Goal: Transaction & Acquisition: Obtain resource

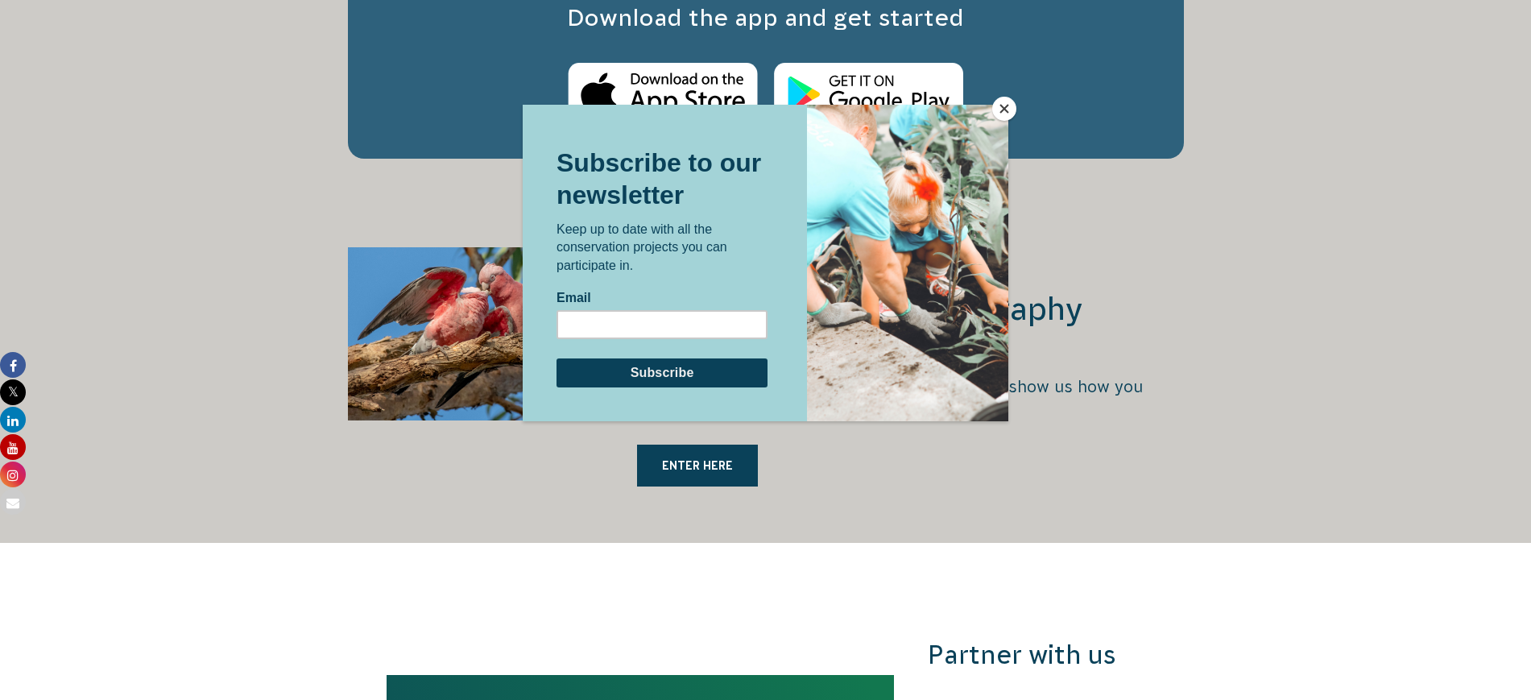
scroll to position [2685, 0]
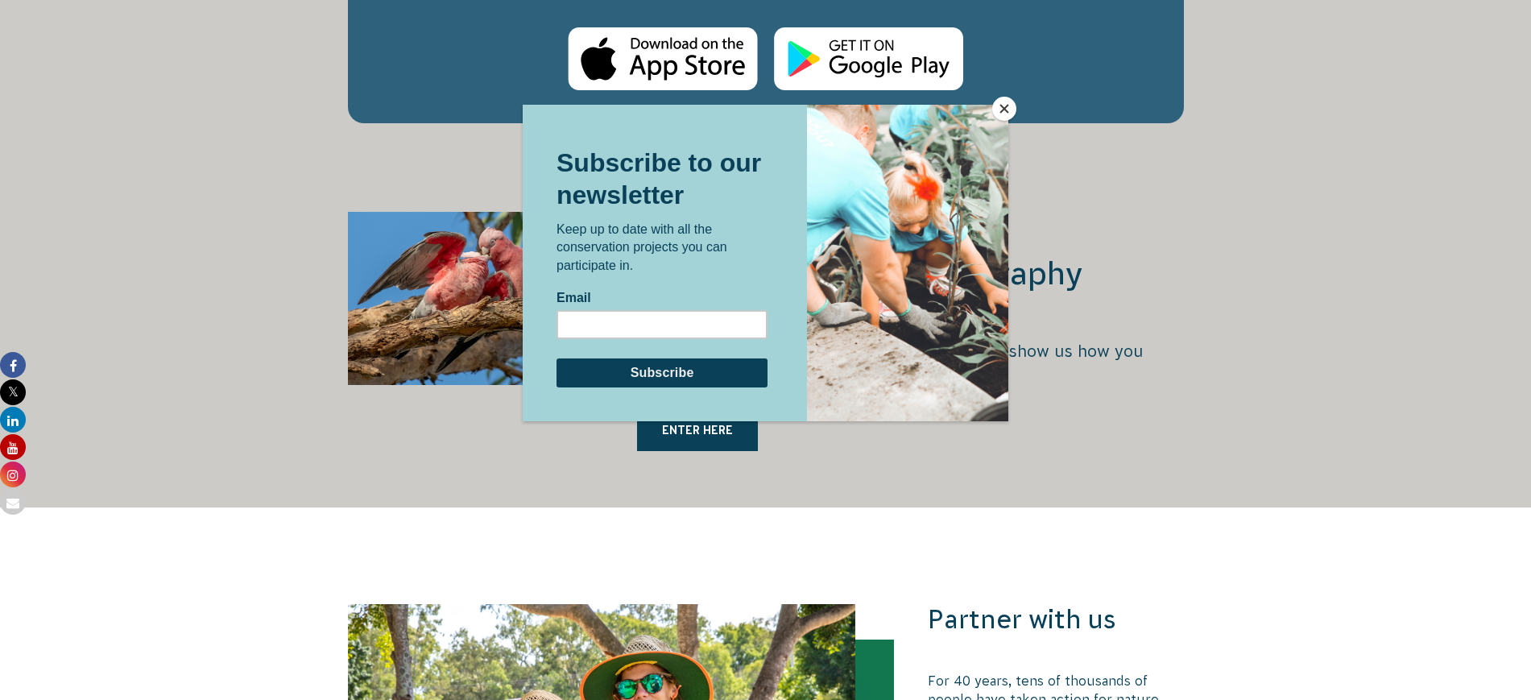
drag, startPoint x: 468, startPoint y: 9, endPoint x: 1015, endPoint y: 105, distance: 555.3
click at [1015, 105] on button "Close" at bounding box center [1004, 109] width 24 height 24
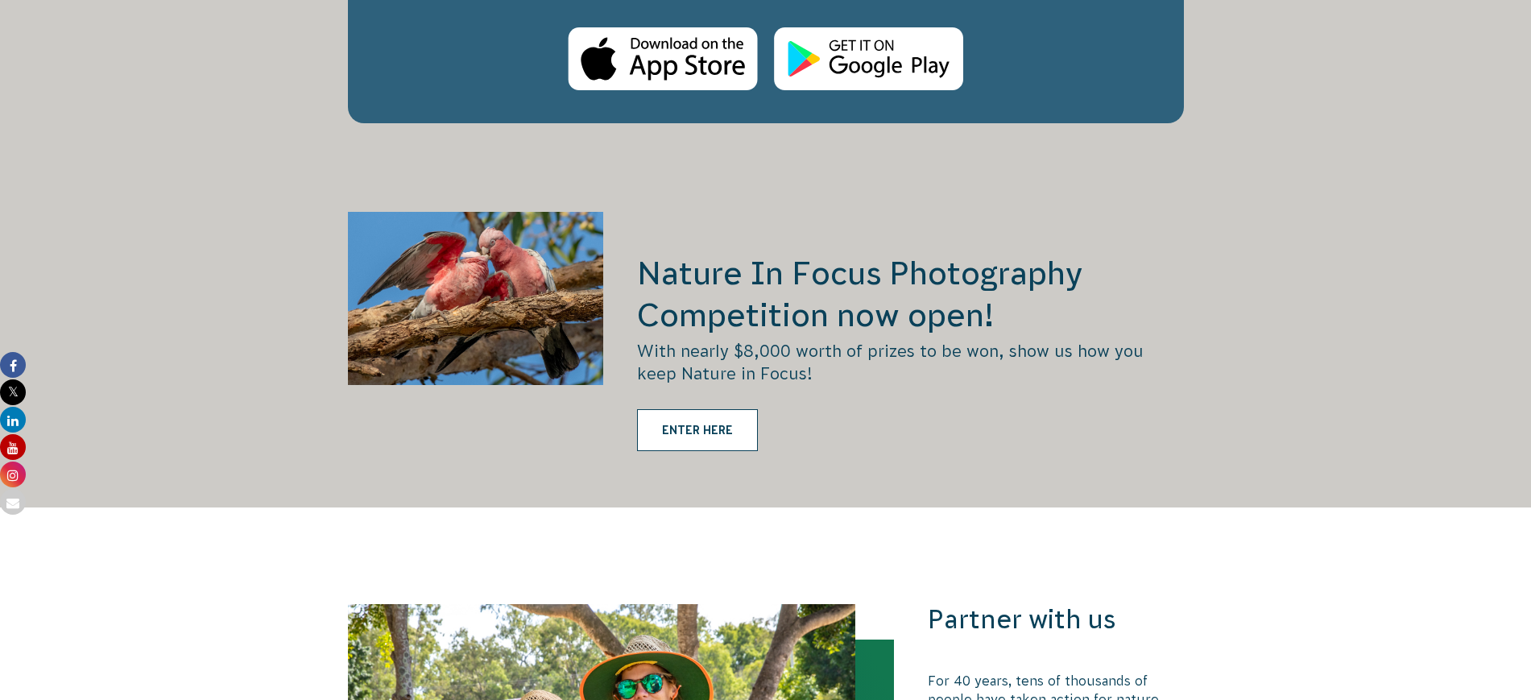
click at [735, 416] on link "ENTER HERE" at bounding box center [697, 430] width 121 height 42
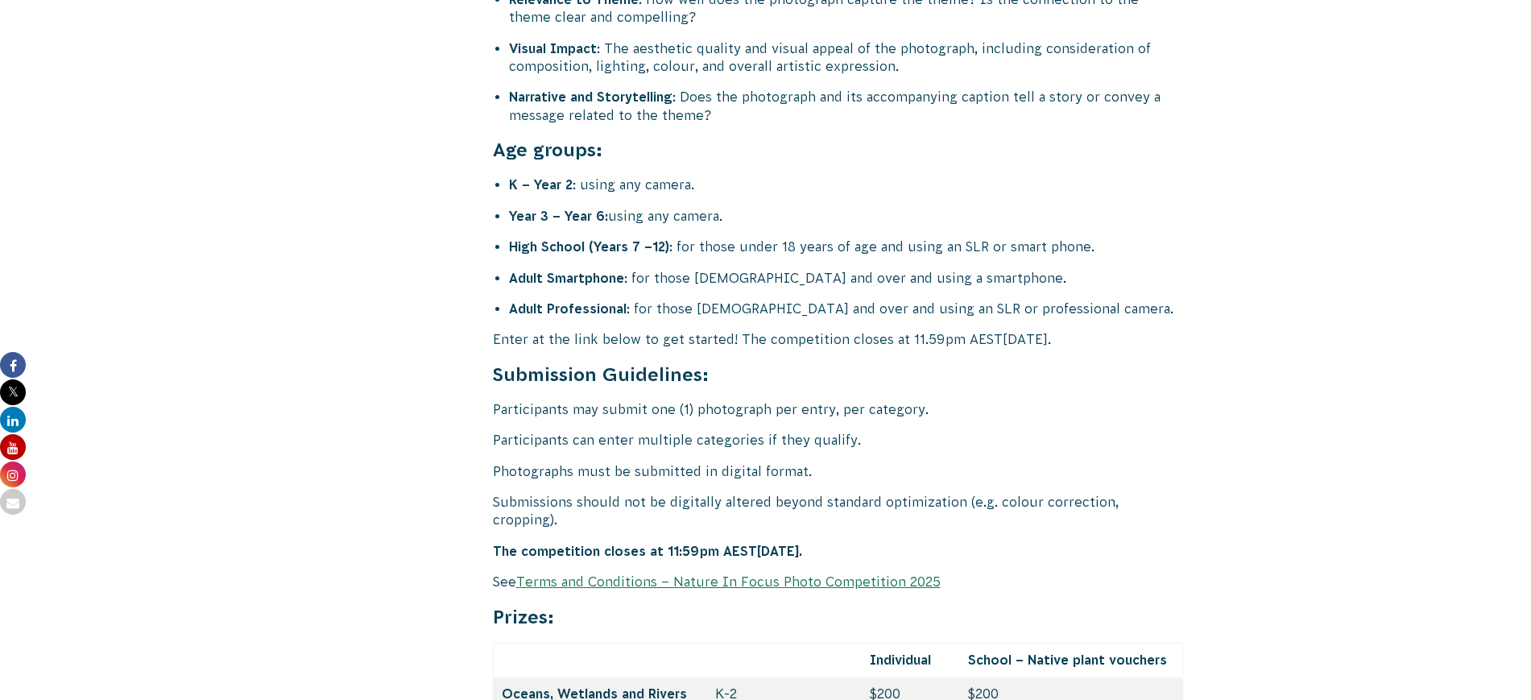
scroll to position [6396, 0]
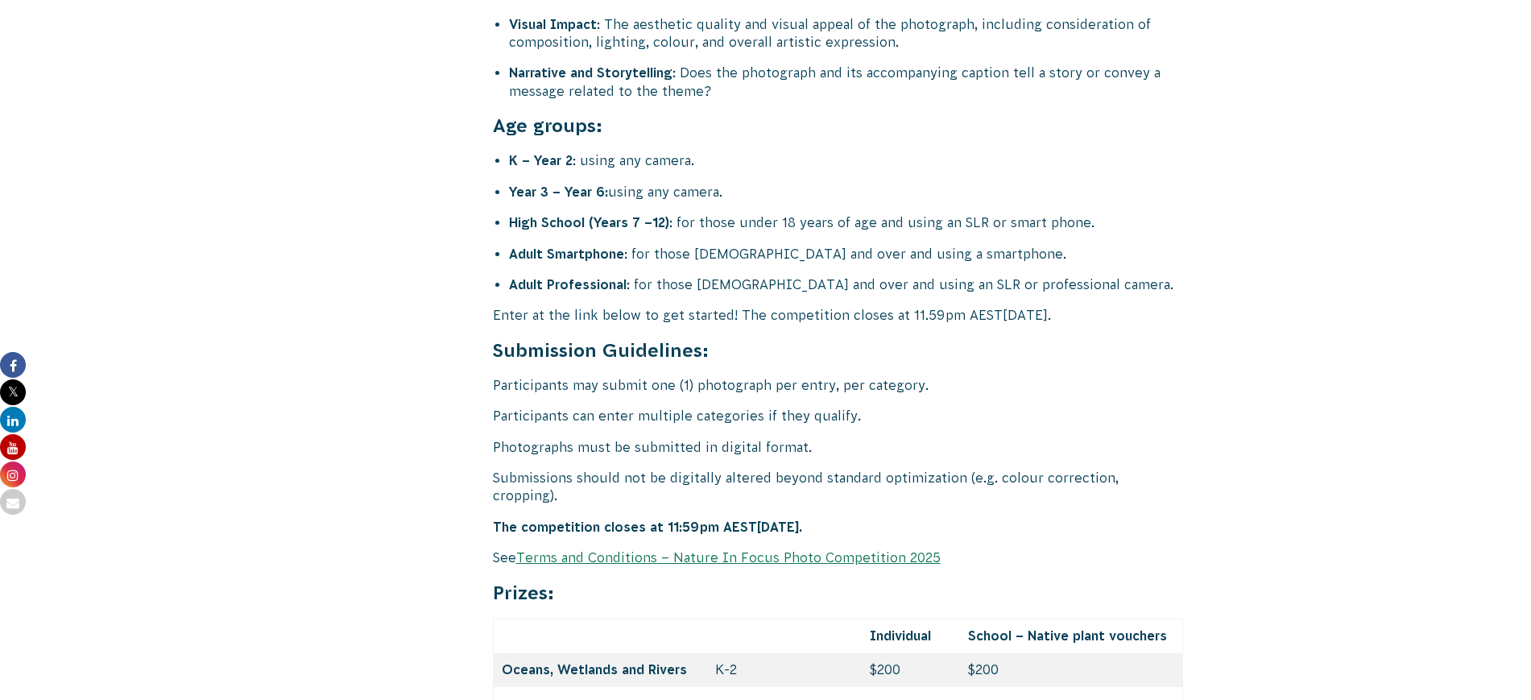
click at [740, 550] on link "Terms and Conditions – Nature In Focus Photo Competition 2025" at bounding box center [728, 557] width 425 height 15
